Goal: Transaction & Acquisition: Purchase product/service

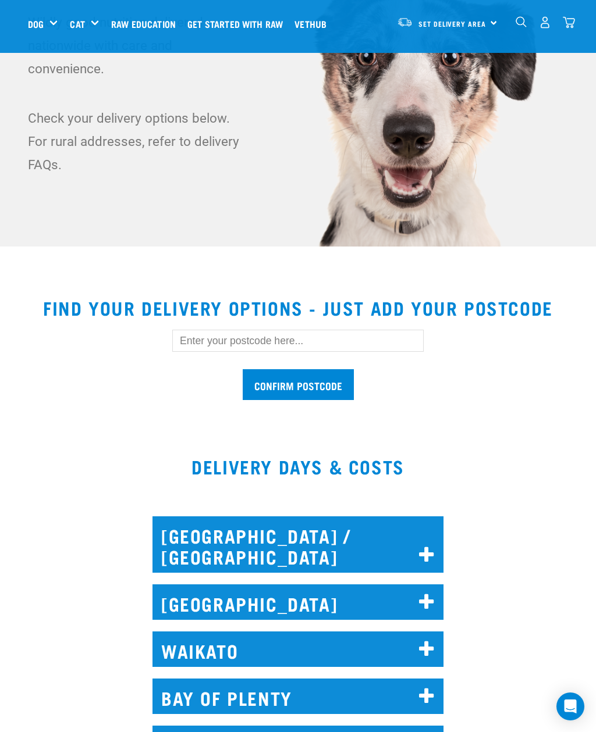
scroll to position [113, 0]
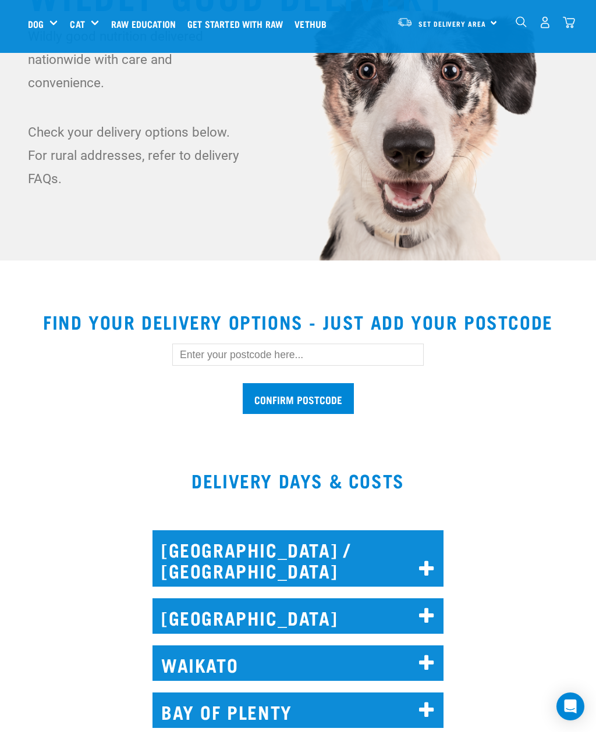
click at [292, 352] on input "text" at bounding box center [297, 355] width 251 height 22
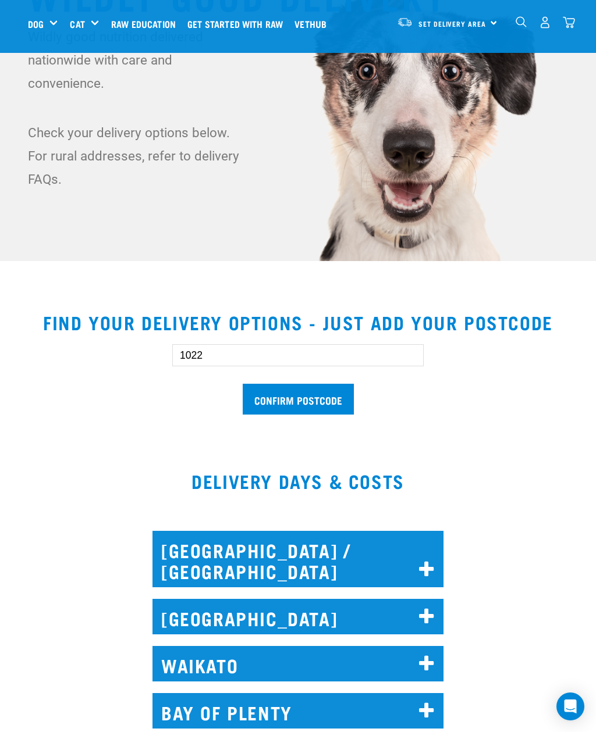
click at [311, 403] on input "Confirm postcode" at bounding box center [298, 399] width 111 height 31
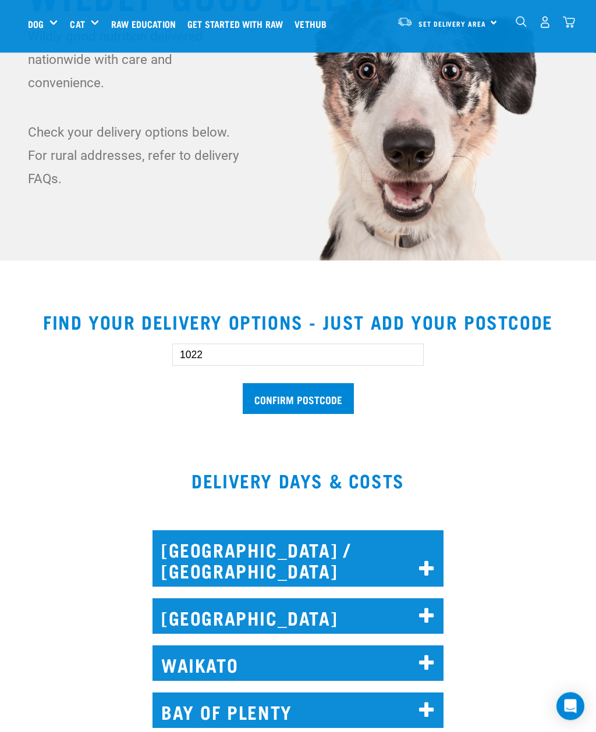
scroll to position [97, 0]
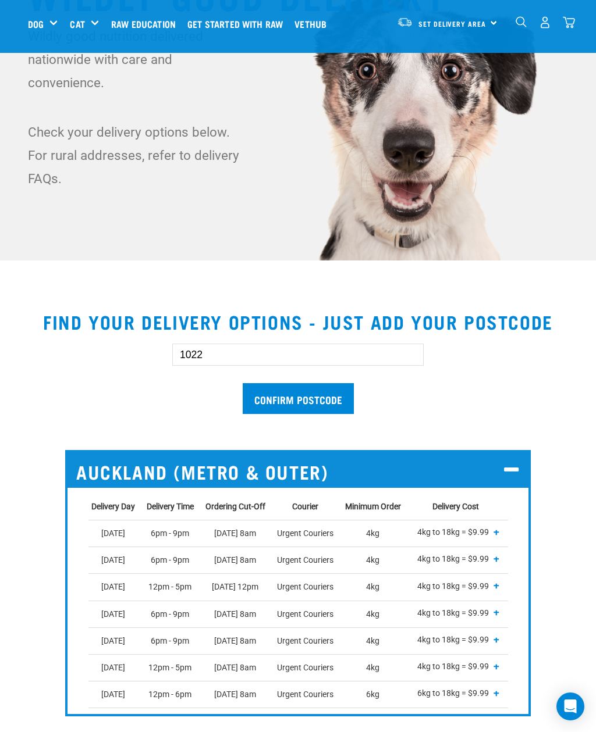
click at [238, 362] on input "1022" at bounding box center [297, 355] width 251 height 22
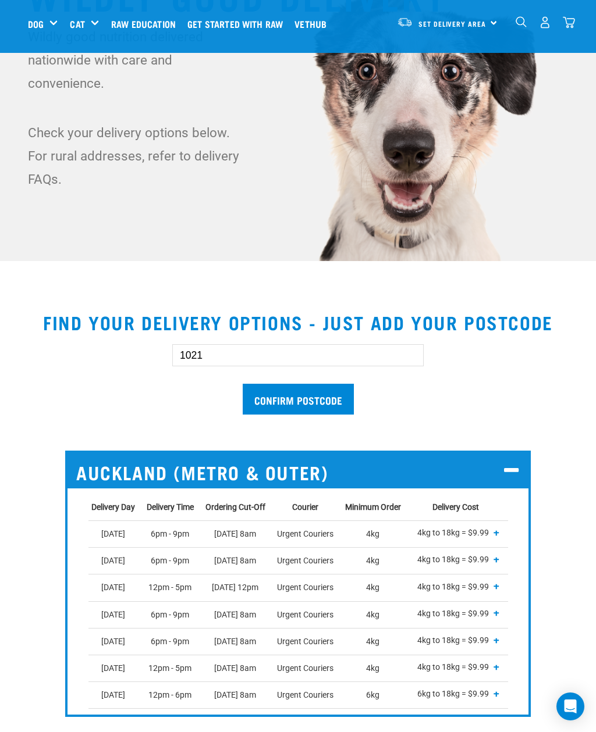
type input "1021"
click at [308, 403] on input "Confirm postcode" at bounding box center [298, 399] width 111 height 31
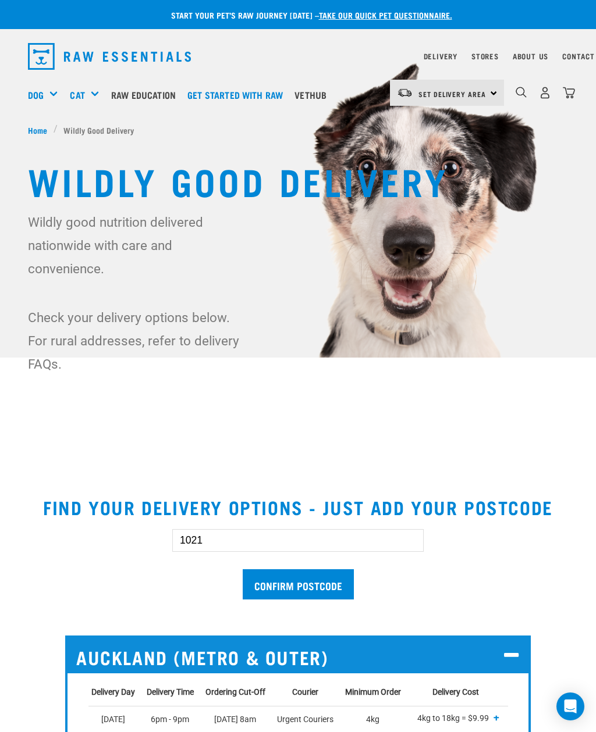
scroll to position [0, 4]
click at [542, 94] on img "dropdown navigation" at bounding box center [545, 93] width 12 height 12
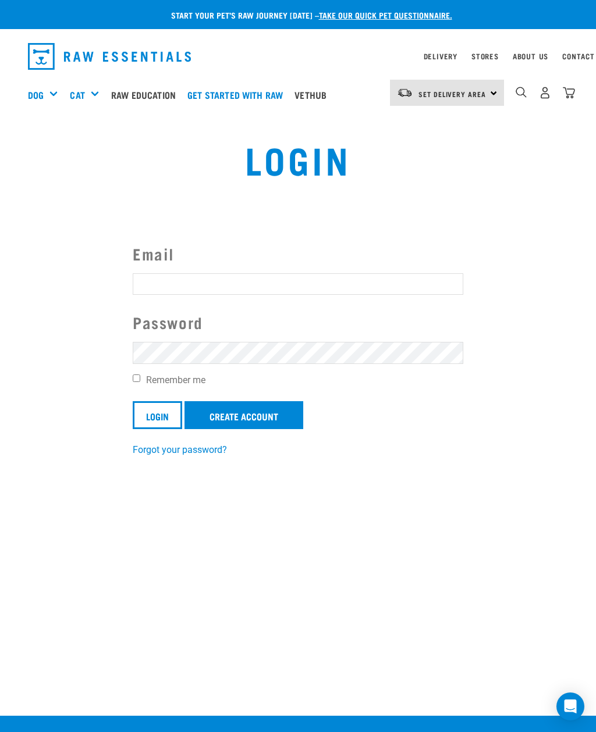
click at [258, 419] on link "Create Account" at bounding box center [243, 415] width 119 height 28
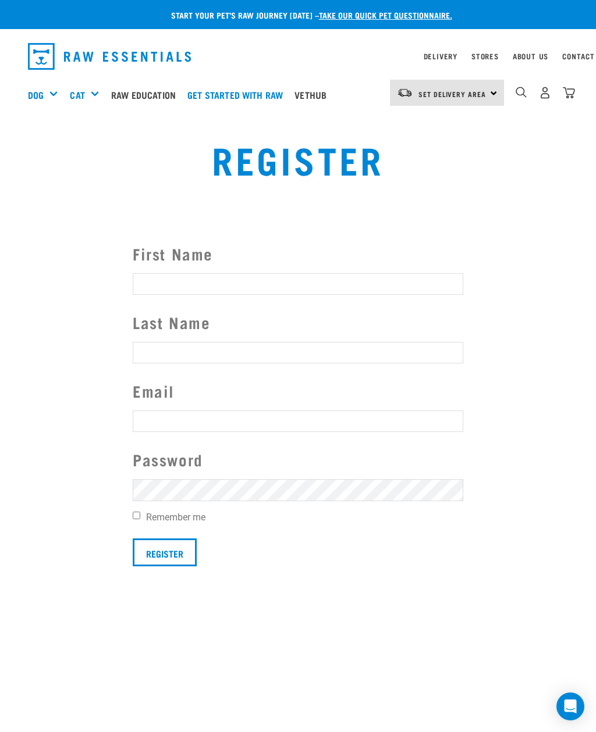
click at [254, 280] on input "First Name" at bounding box center [298, 283] width 330 height 21
type input "Graeme"
click at [224, 357] on input "Last Name" at bounding box center [298, 352] width 330 height 21
type input "Moran"
click at [210, 432] on input "text" at bounding box center [298, 421] width 330 height 21
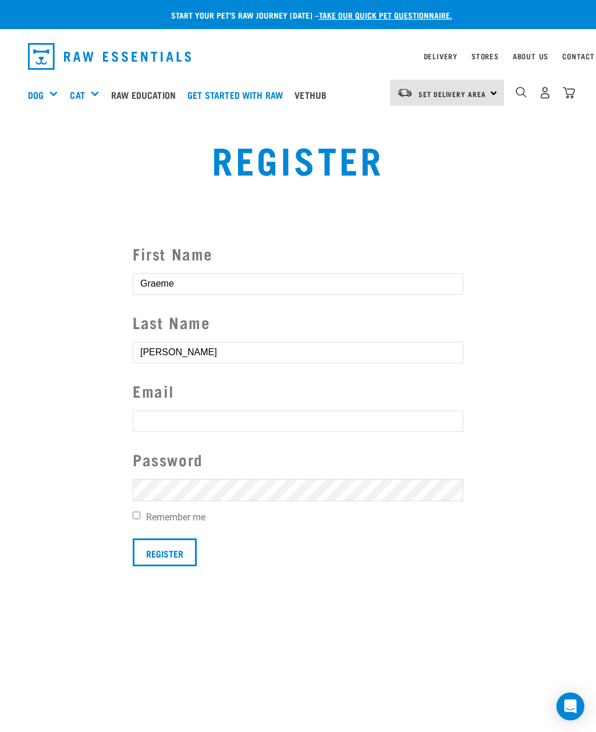
type input "G"
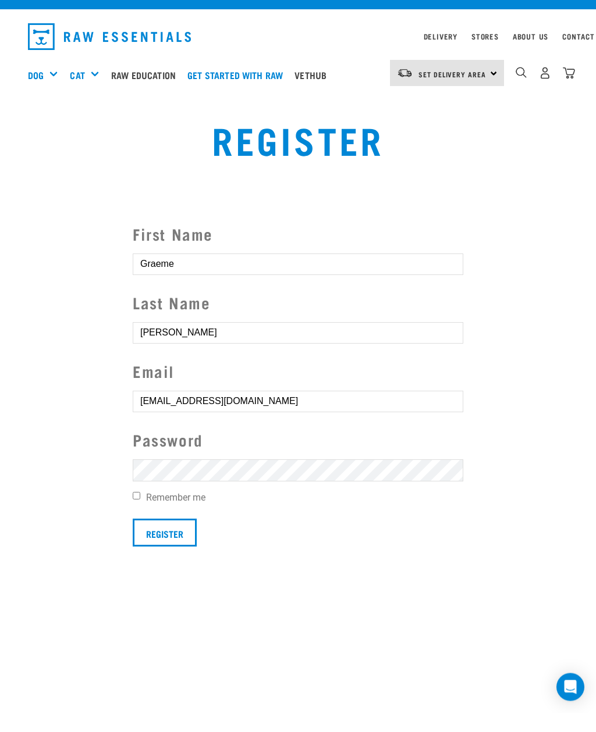
type input "gmoran@actrix.co.nz"
click at [140, 512] on input "Remember me" at bounding box center [137, 516] width 8 height 8
checkbox input "true"
click at [180, 540] on input "Register" at bounding box center [165, 533] width 64 height 28
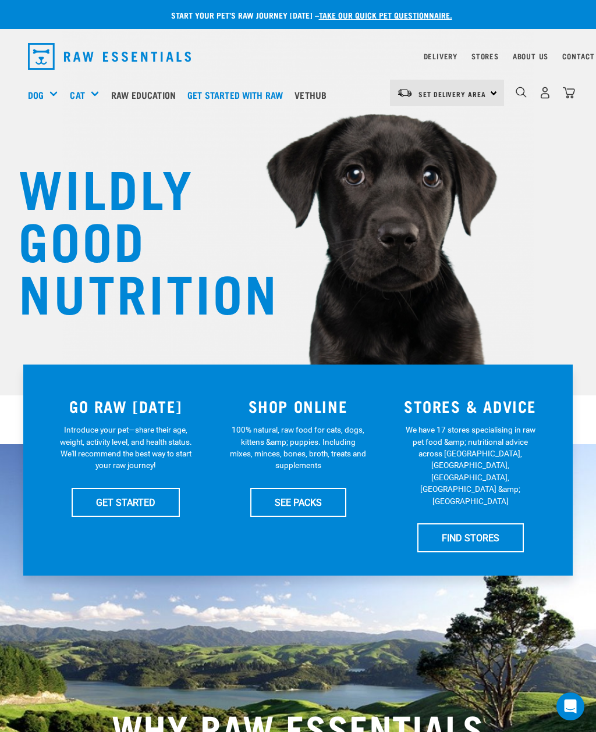
click at [309, 501] on link "SEE PACKS" at bounding box center [298, 502] width 96 height 29
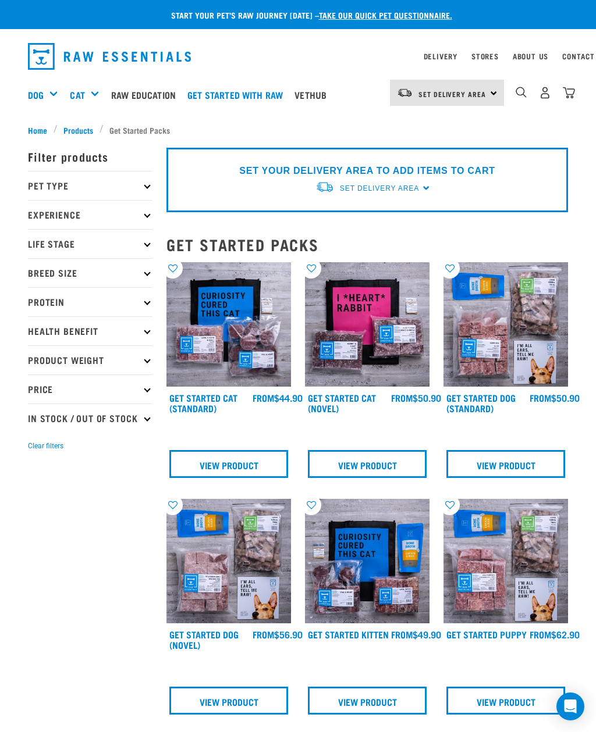
click at [144, 335] on p "Health Benefit" at bounding box center [90, 330] width 124 height 29
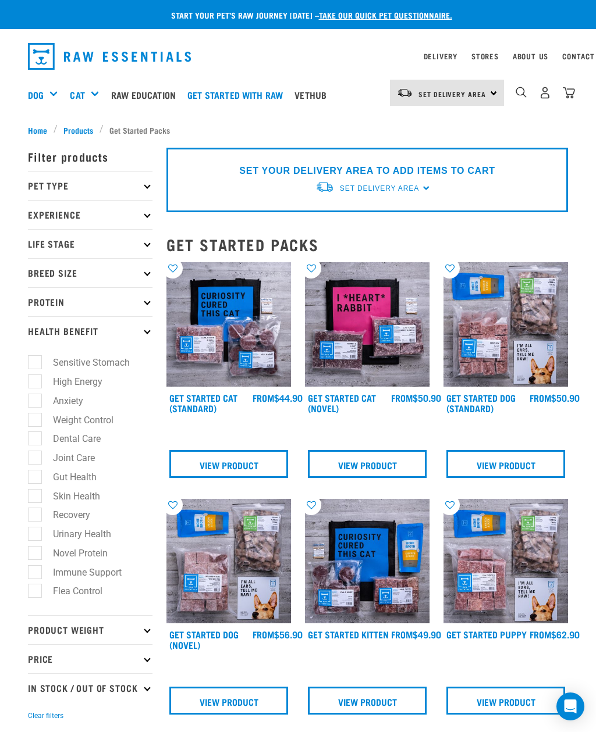
click at [140, 247] on p "Life Stage" at bounding box center [90, 243] width 124 height 29
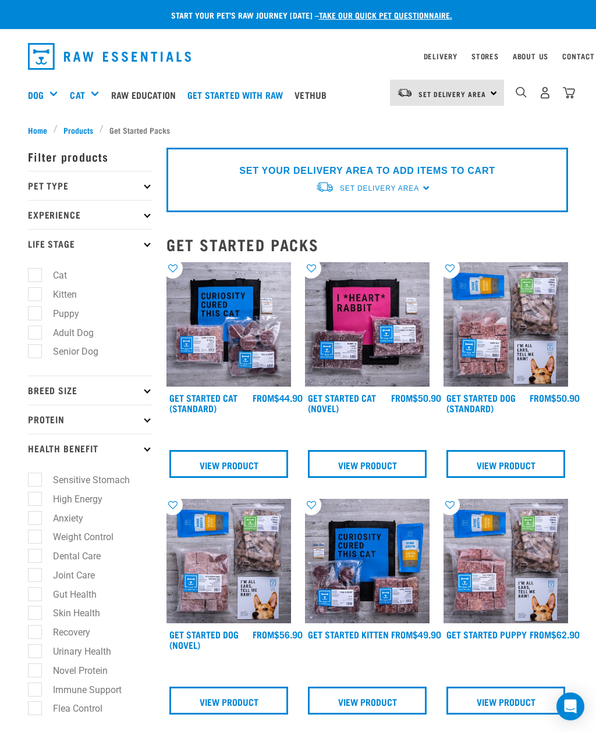
click at [42, 320] on label "Puppy" at bounding box center [58, 314] width 49 height 15
click at [35, 315] on input "Puppy" at bounding box center [32, 312] width 8 height 8
checkbox input "true"
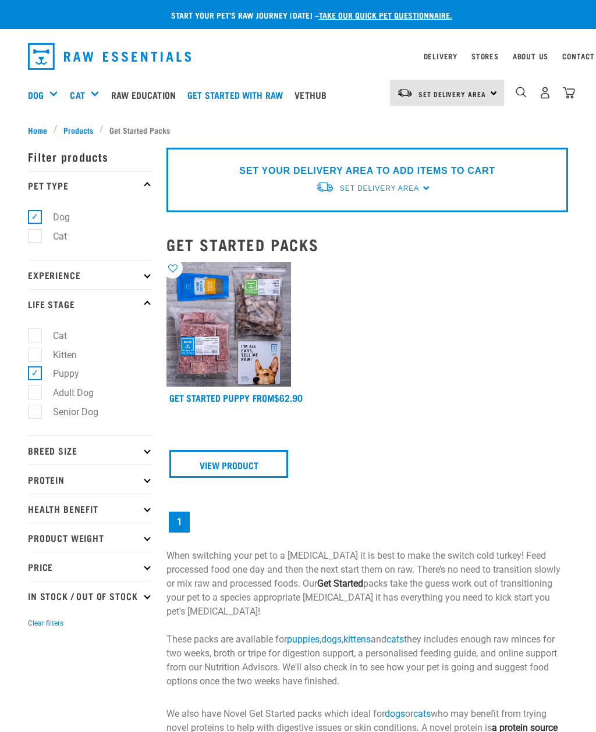
click at [148, 277] on icon at bounding box center [147, 275] width 6 height 6
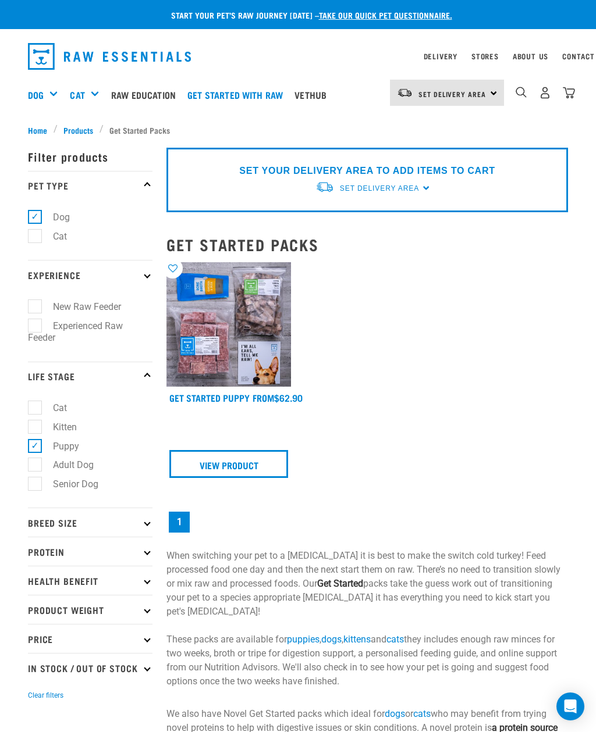
click at [35, 334] on label "Experienced Raw Feeder" at bounding box center [75, 332] width 95 height 27
click at [35, 327] on input "Experienced Raw Feeder" at bounding box center [32, 324] width 8 height 8
checkbox input "true"
click at [427, 192] on div "SET YOUR DELIVERY AREA TO ADD ITEMS TO CART Set Delivery Area North Island Sout…" at bounding box center [366, 180] width 401 height 65
click at [387, 198] on div "Set Delivery Area" at bounding box center [379, 188] width 79 height 21
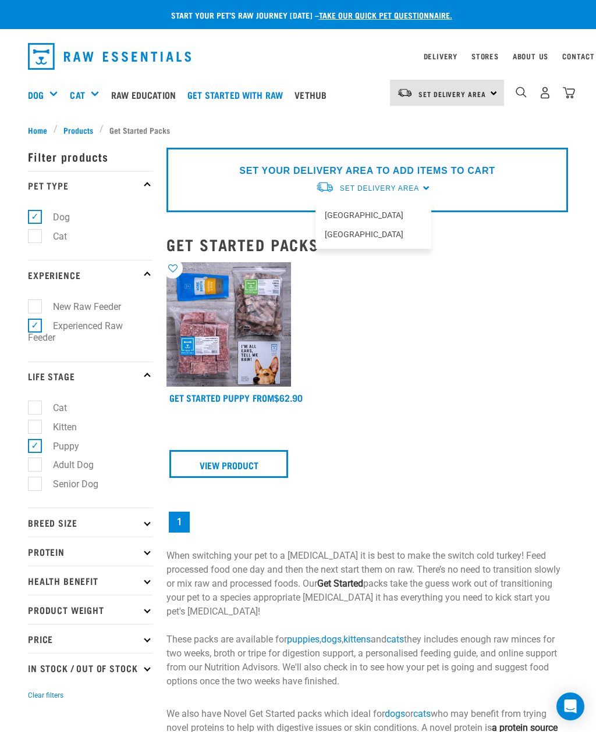
click at [359, 217] on link "[GEOGRAPHIC_DATA]" at bounding box center [373, 215] width 116 height 19
click at [397, 197] on div "Set Delivery Area" at bounding box center [379, 188] width 79 height 21
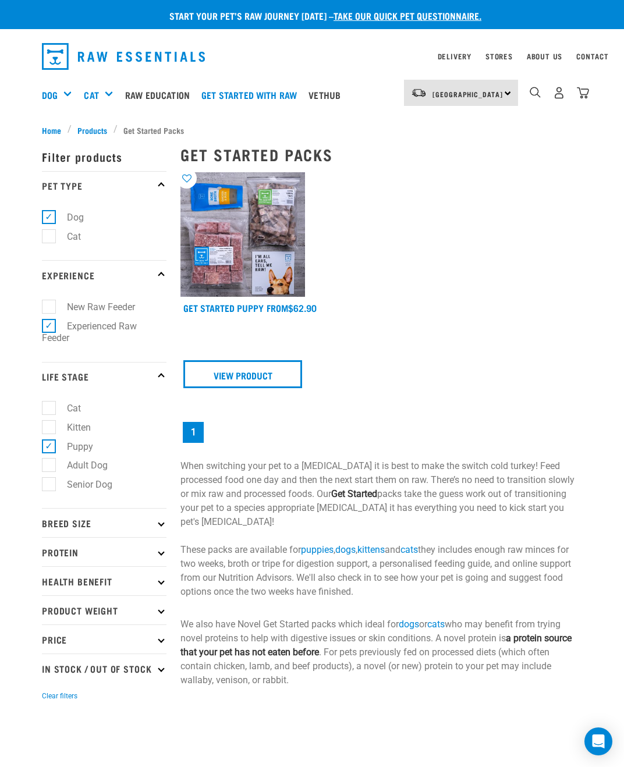
click at [0, 0] on div "Shop All Dog" at bounding box center [0, 0] width 0 height 0
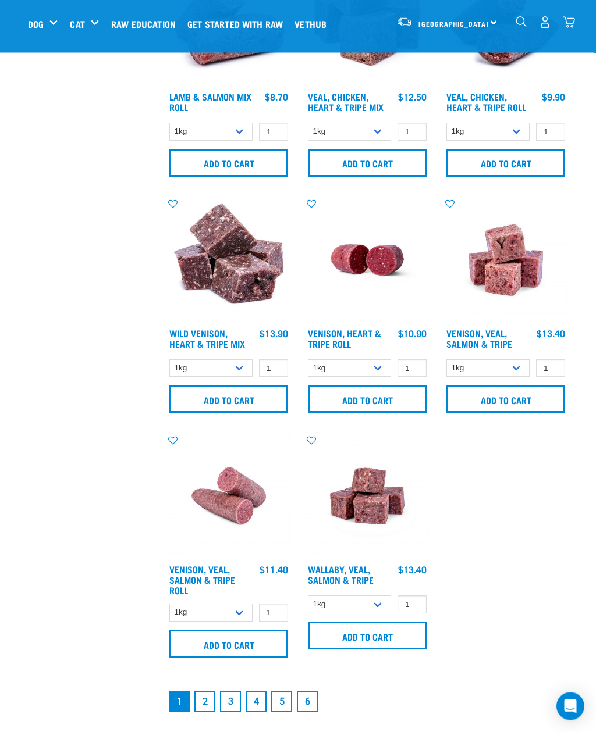
scroll to position [2024, 0]
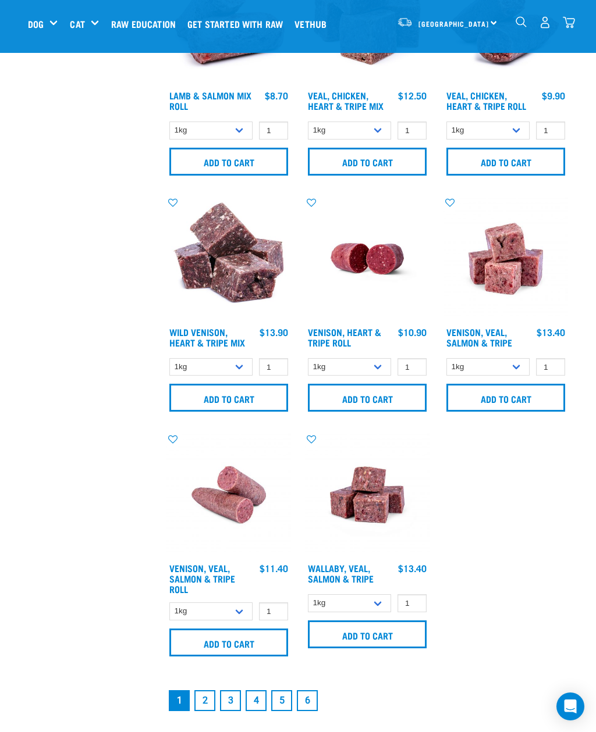
click at [374, 511] on img at bounding box center [367, 495] width 124 height 124
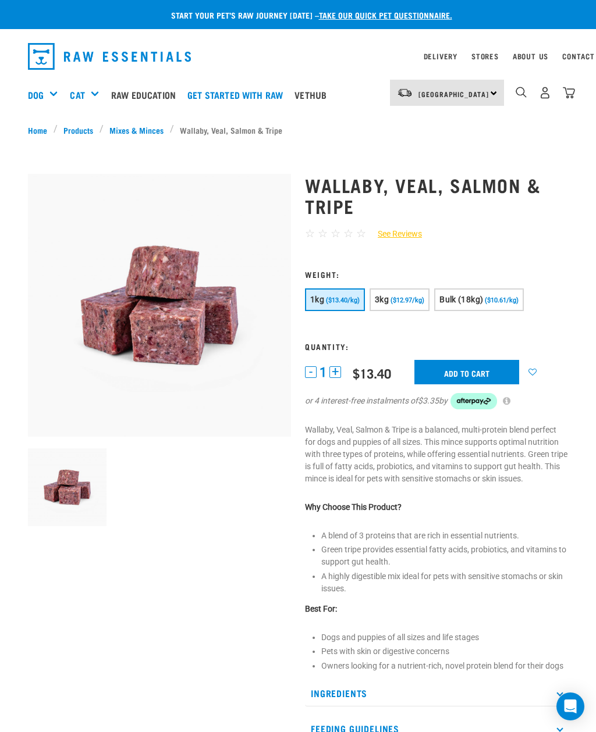
click at [415, 302] on span "($12.97/kg)" at bounding box center [407, 301] width 34 height 8
